Goal: Find specific page/section: Find specific page/section

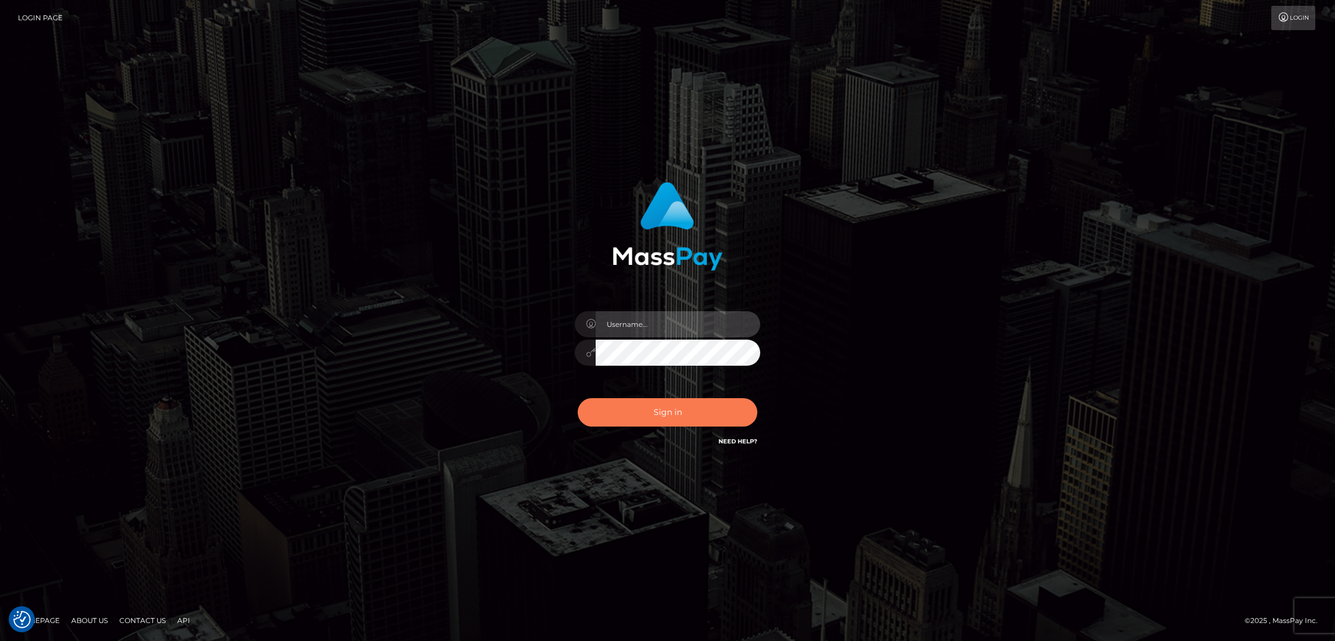
type input "by.es2"
drag, startPoint x: 663, startPoint y: 406, endPoint x: 667, endPoint y: 412, distance: 7.1
click at [663, 408] on button "Sign in" at bounding box center [668, 412] width 180 height 28
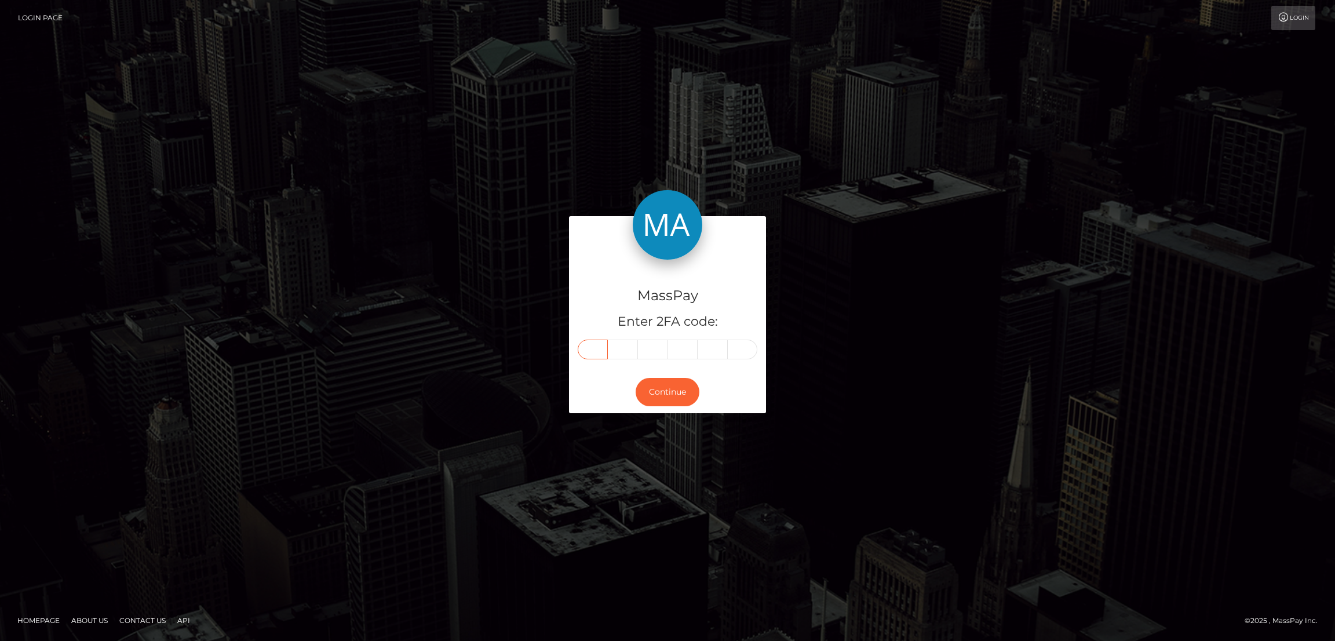
click at [597, 355] on input "text" at bounding box center [593, 349] width 30 height 20
paste input "3"
type input "3"
type input "4"
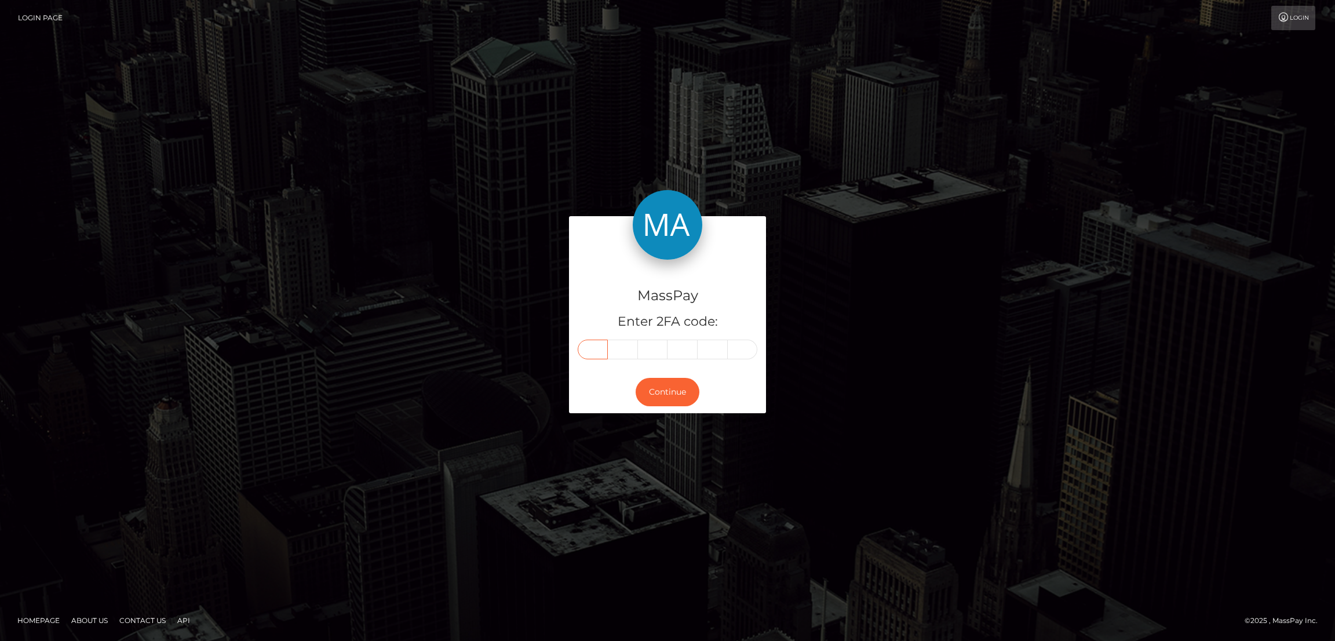
type input "3"
type input "5"
type input "7"
click at [659, 389] on button "Continue" at bounding box center [667, 392] width 64 height 28
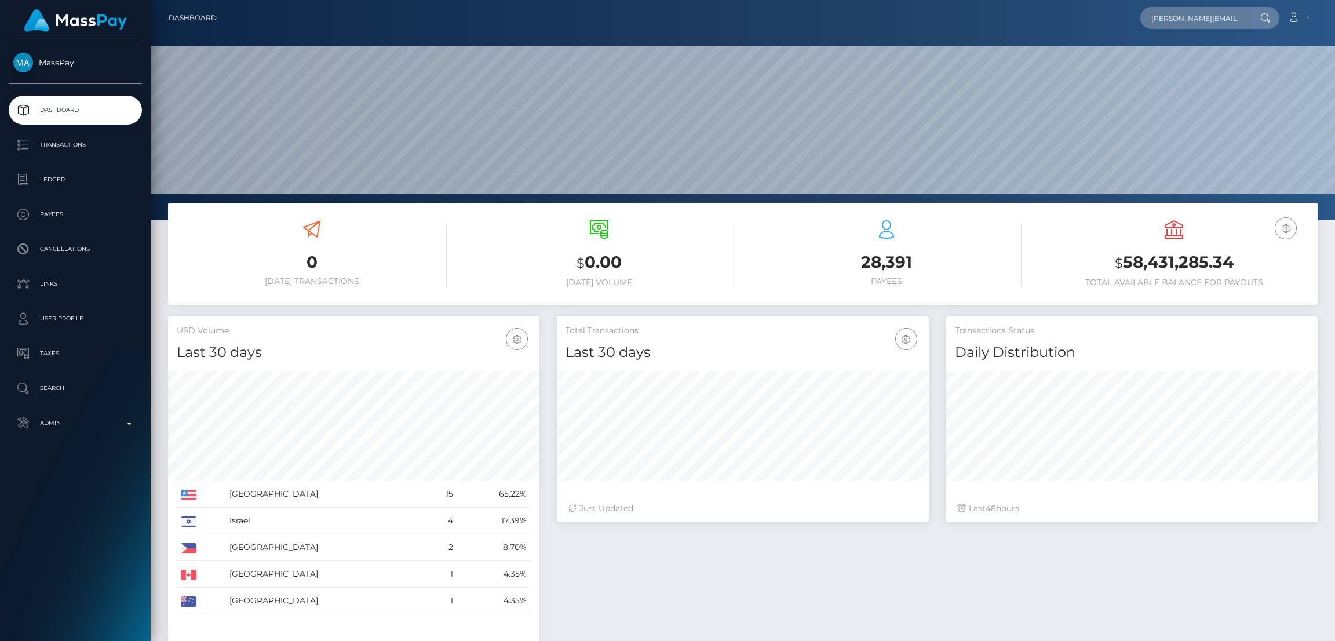
scroll to position [206, 371]
type input "laura.slushy25@gmail.com"
click at [1175, 57] on link "Laura Belen Sanchez" at bounding box center [1186, 59] width 93 height 21
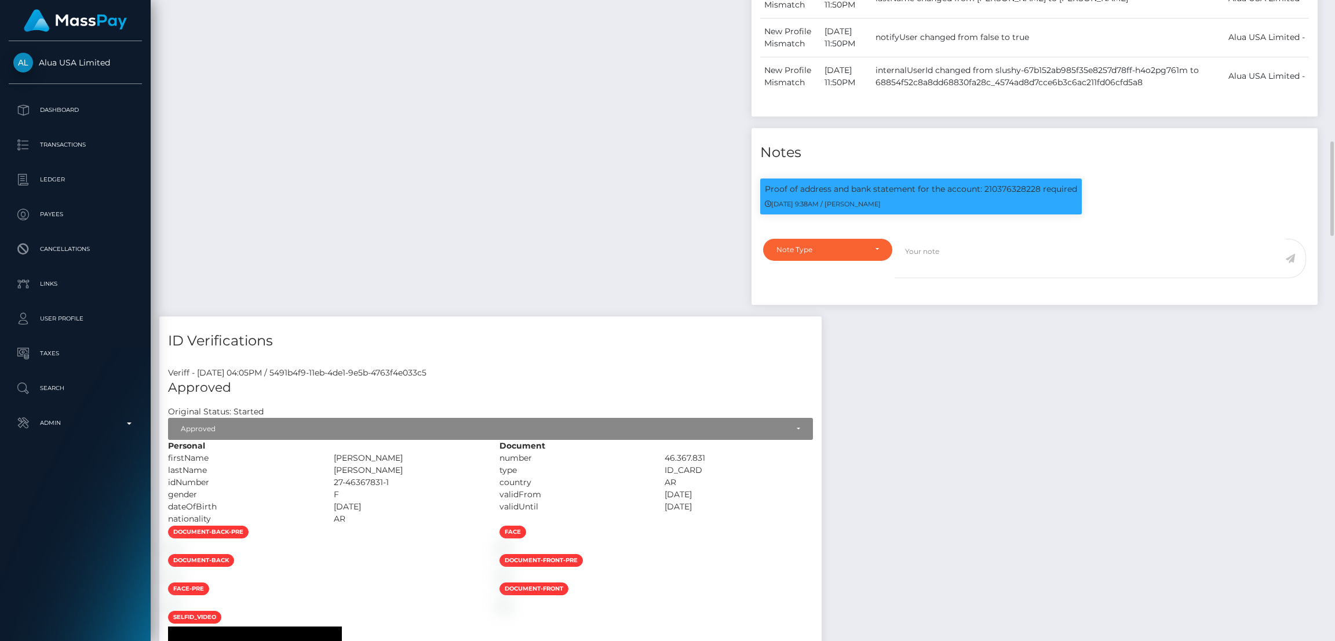
scroll to position [138, 371]
click at [773, 195] on p "Proof of address and bank statement for the account: 210376328228 required" at bounding box center [921, 189] width 312 height 12
copy div "Proof of address and bank statement for the account: 210376328228 required"
